Goal: Information Seeking & Learning: Learn about a topic

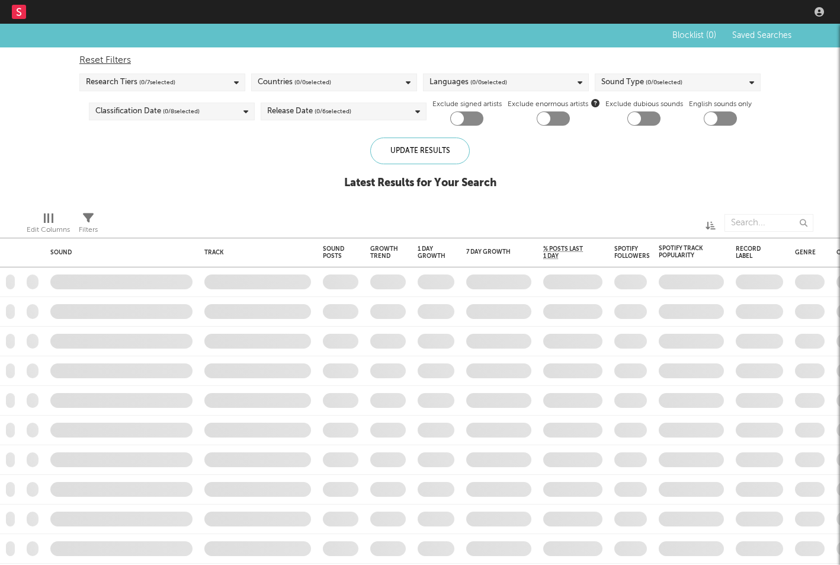
checkbox input "true"
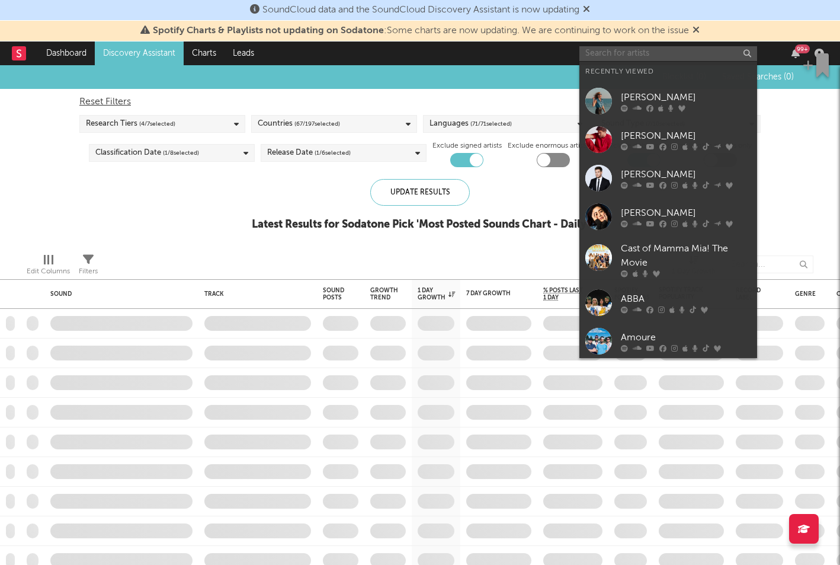
click at [746, 52] on input "text" at bounding box center [669, 53] width 178 height 15
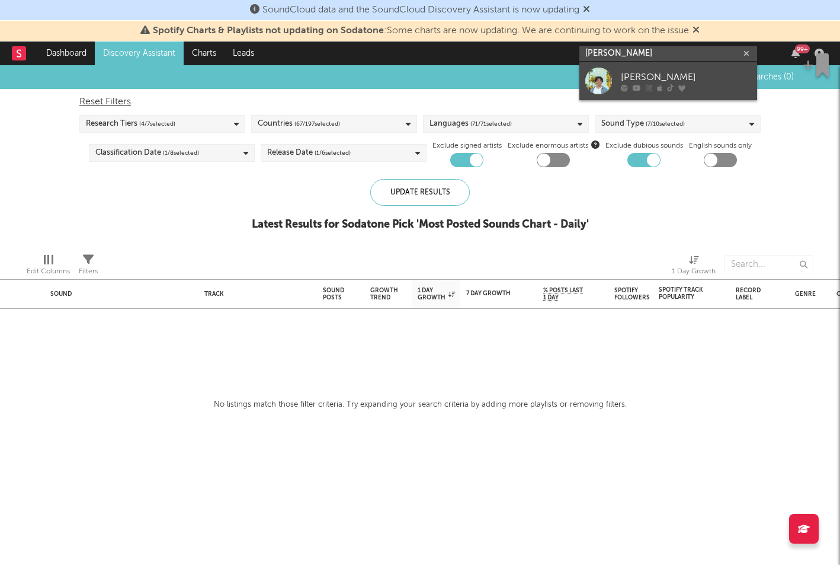
type input "[PERSON_NAME]"
click at [664, 76] on div "[PERSON_NAME]" at bounding box center [686, 77] width 130 height 14
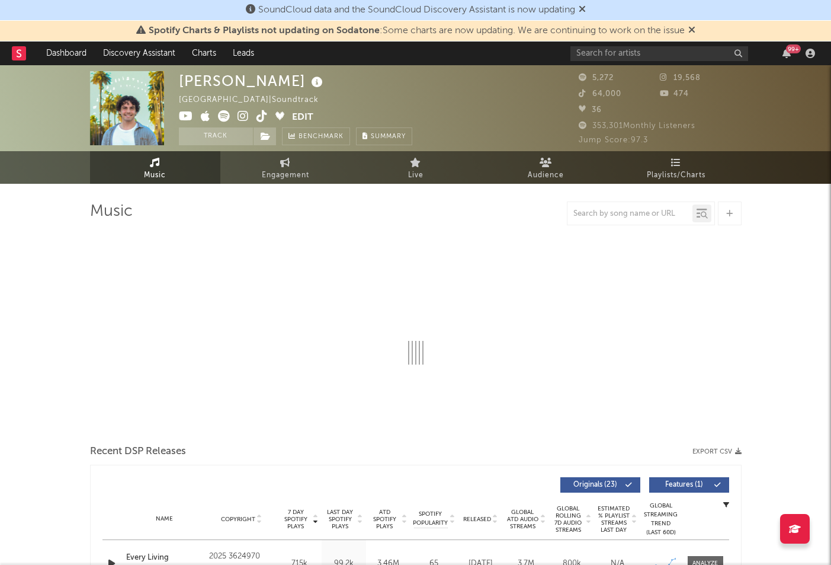
select select "1w"
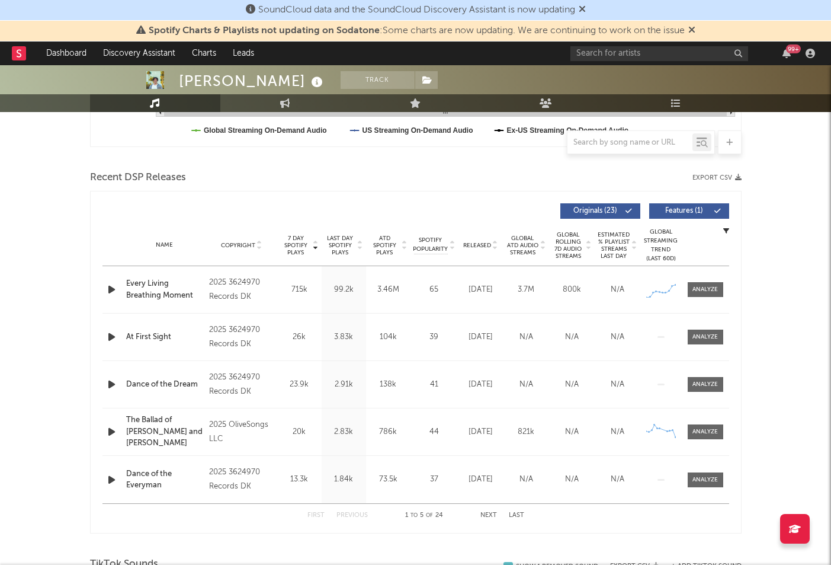
scroll to position [459, 0]
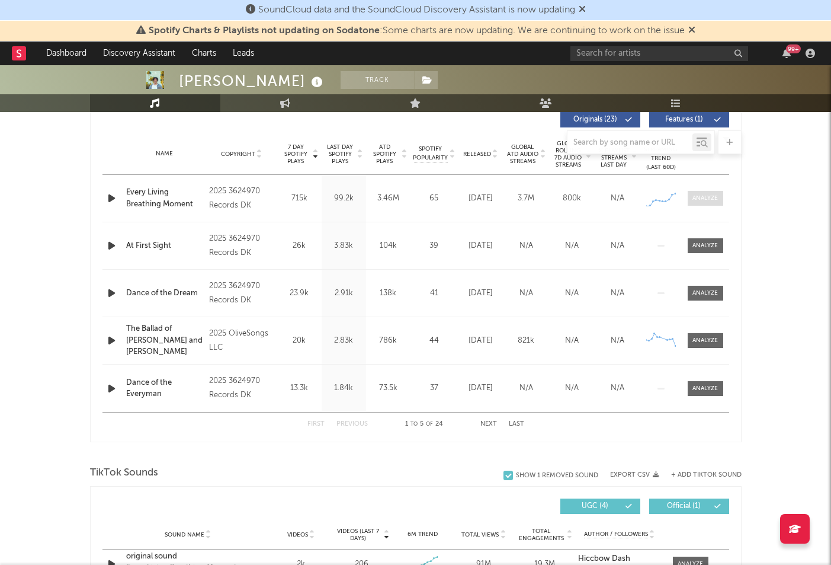
click at [707, 197] on div at bounding box center [705, 198] width 25 height 9
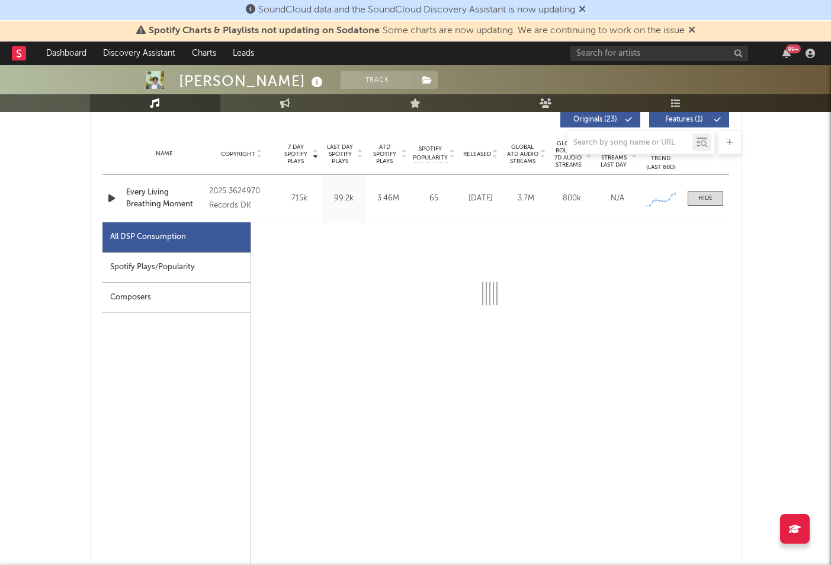
select select "1w"
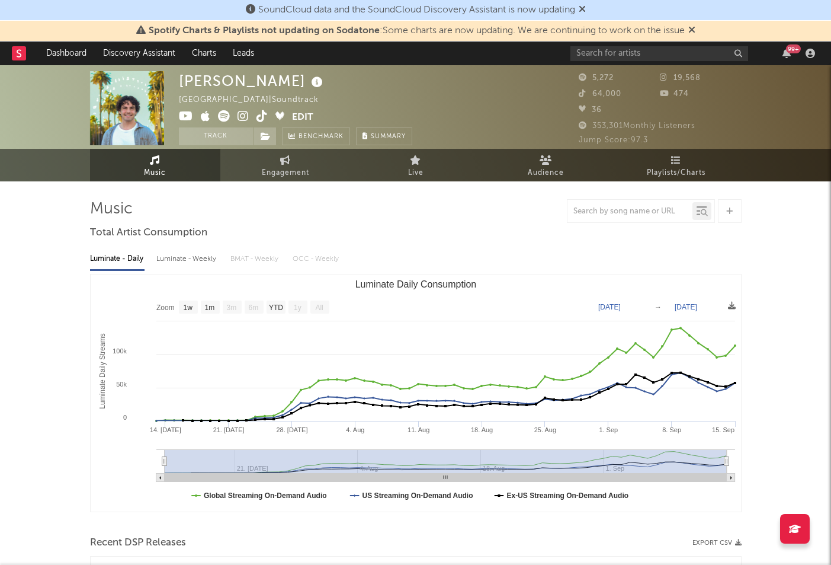
scroll to position [0, 0]
